Goal: Browse casually: Explore the website without a specific task or goal

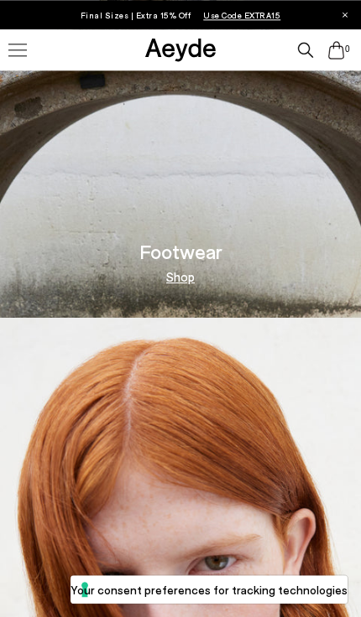
scroll to position [831, 0]
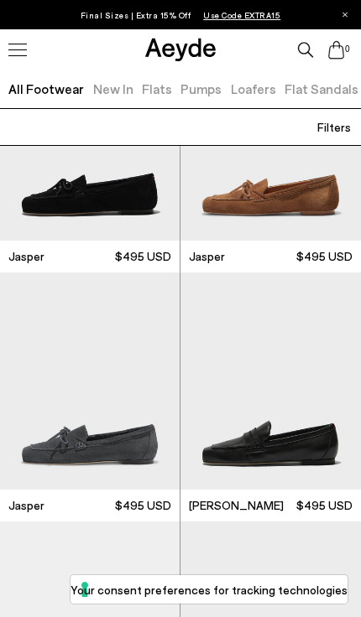
scroll to position [1378, 0]
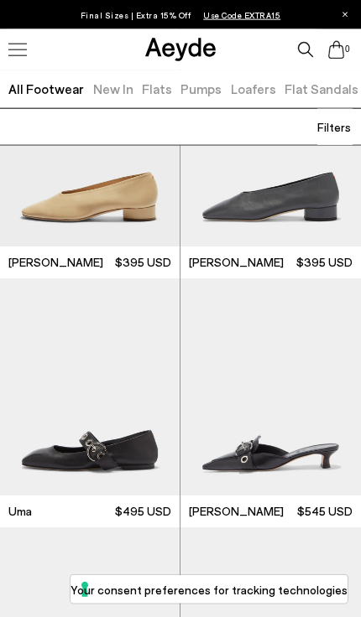
scroll to position [10841, 0]
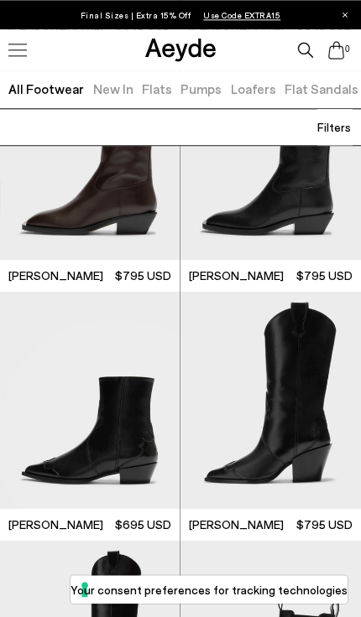
scroll to position [33003, 0]
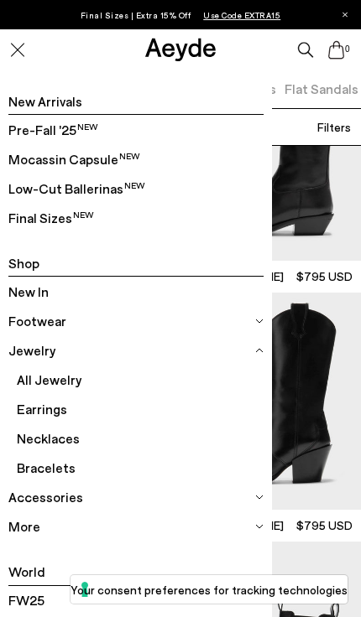
click at [58, 469] on span "Bracelets" at bounding box center [140, 467] width 246 height 29
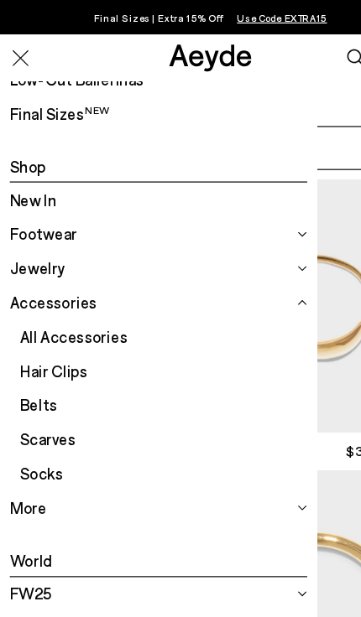
scroll to position [121, 0]
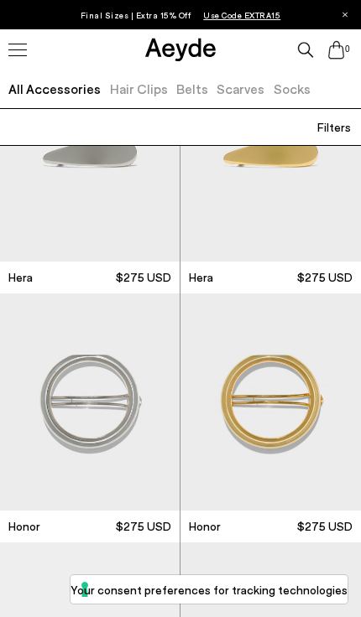
scroll to position [1360, 0]
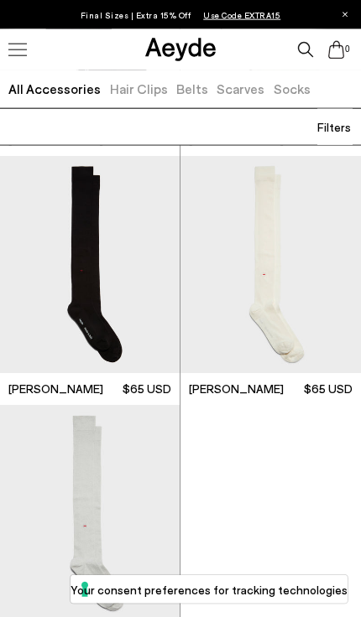
scroll to position [5312, 0]
